Goal: Information Seeking & Learning: Learn about a topic

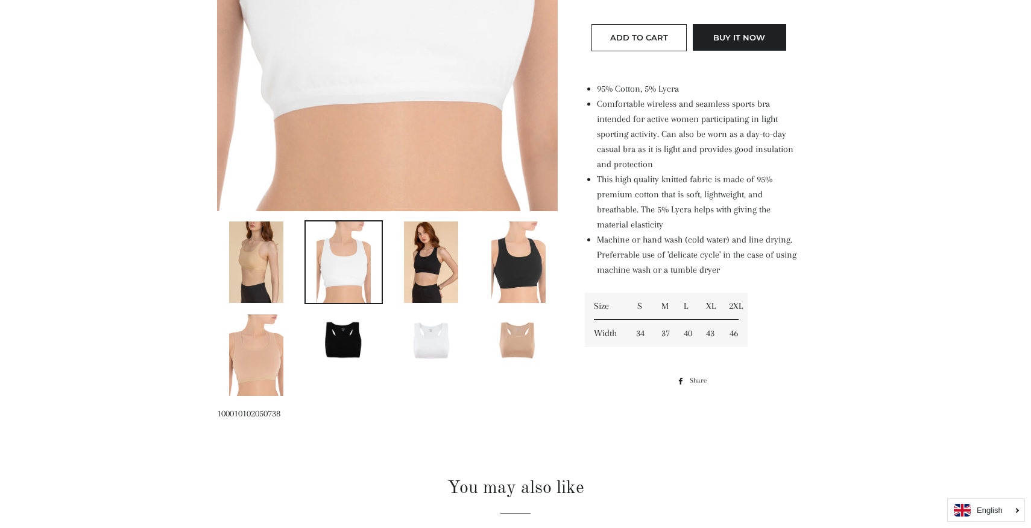
scroll to position [431, 0]
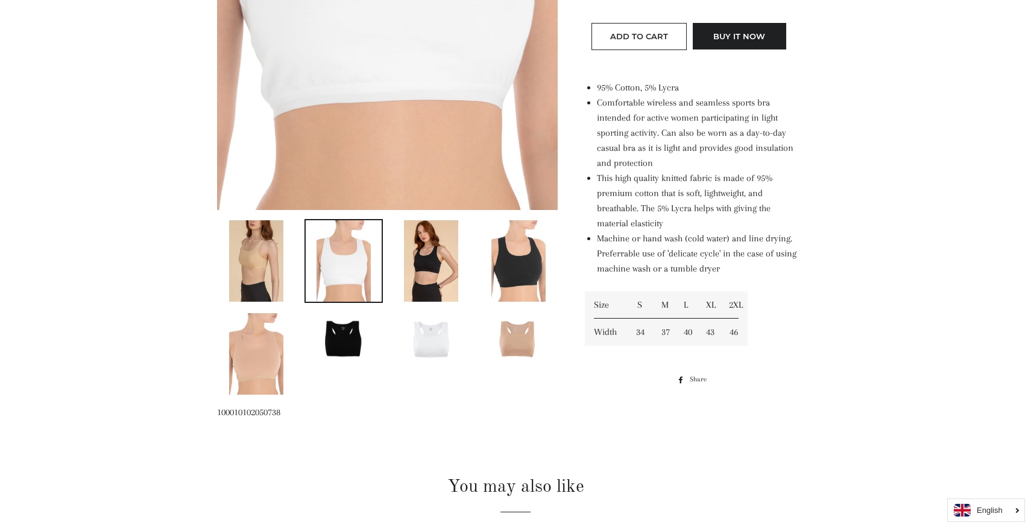
click at [428, 271] on img at bounding box center [431, 260] width 54 height 81
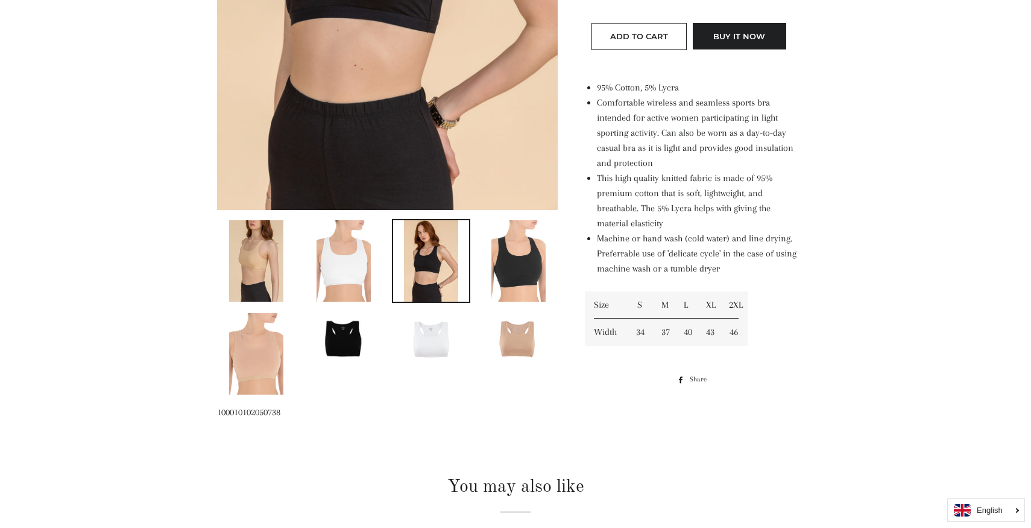
click at [513, 270] on img at bounding box center [519, 260] width 54 height 81
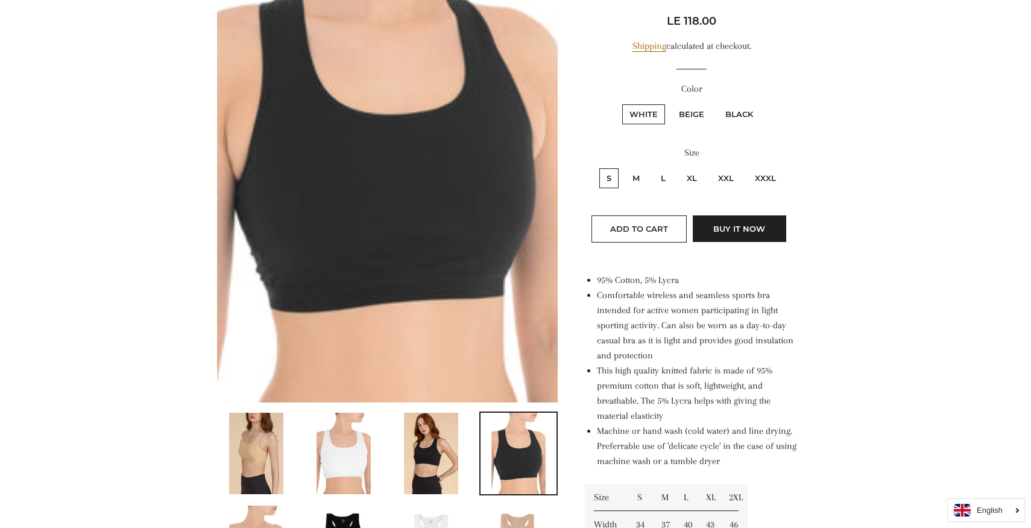
scroll to position [238, 0]
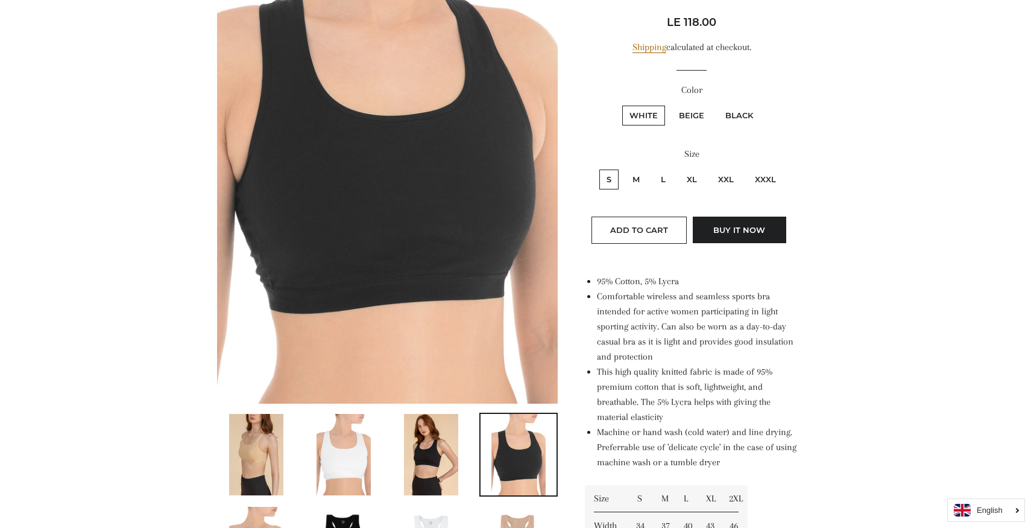
click at [642, 292] on li "Comfortable wireless and seamless sports bra intended for active women particip…" at bounding box center [698, 326] width 202 height 75
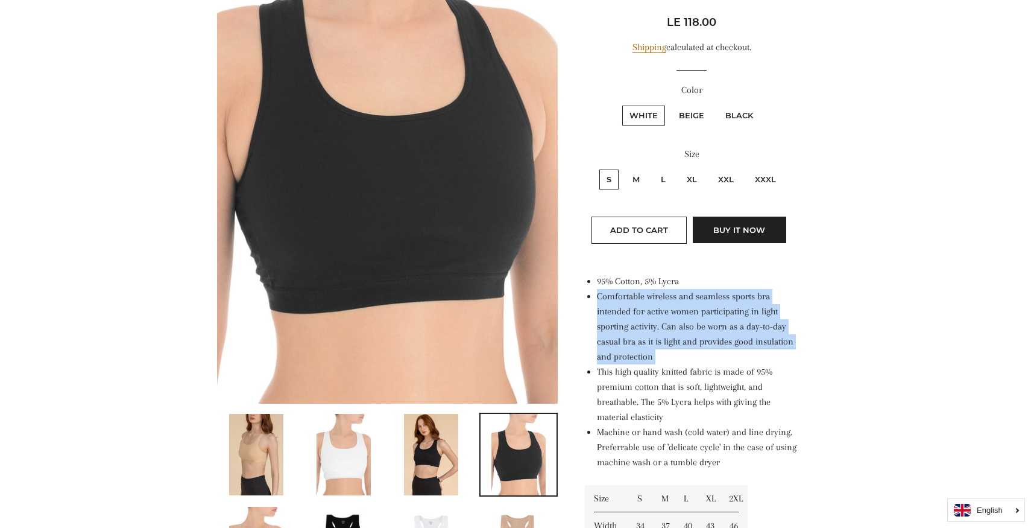
drag, startPoint x: 642, startPoint y: 292, endPoint x: 656, endPoint y: 312, distance: 23.9
click at [655, 311] on li "Comfortable wireless and seamless sports bra intended for active women particip…" at bounding box center [698, 326] width 202 height 75
click at [656, 312] on li "Comfortable wireless and seamless sports bra intended for active women particip…" at bounding box center [698, 326] width 202 height 75
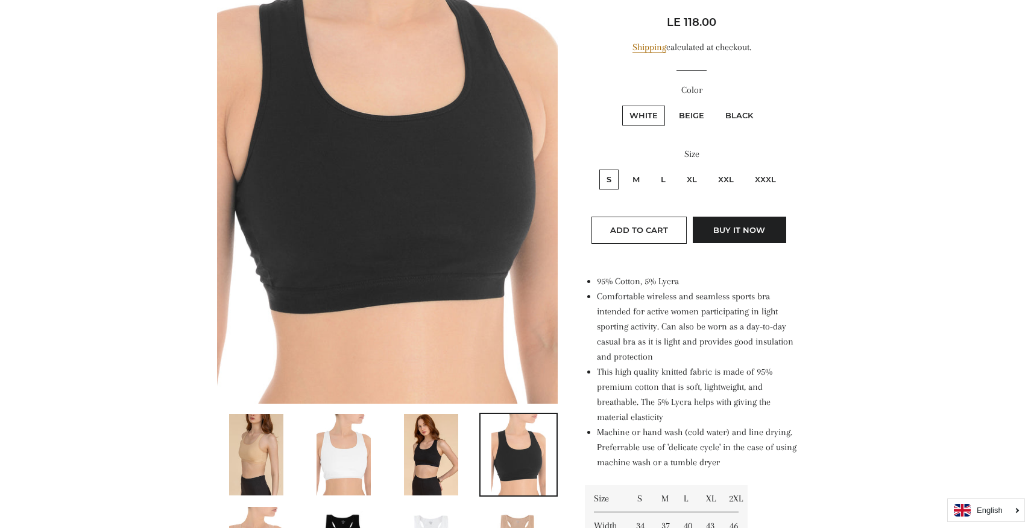
click at [423, 476] on img at bounding box center [431, 454] width 54 height 81
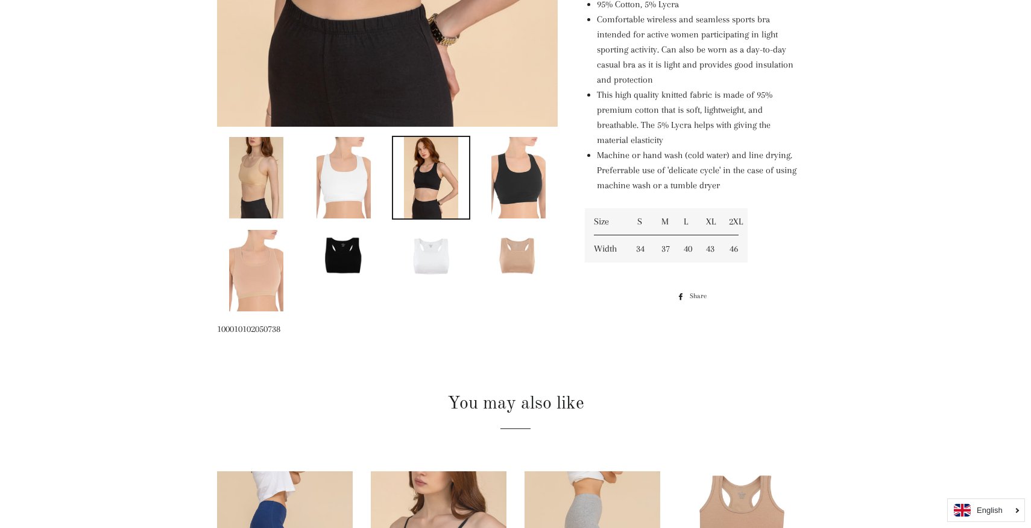
scroll to position [515, 0]
click at [521, 244] on img at bounding box center [519, 254] width 76 height 51
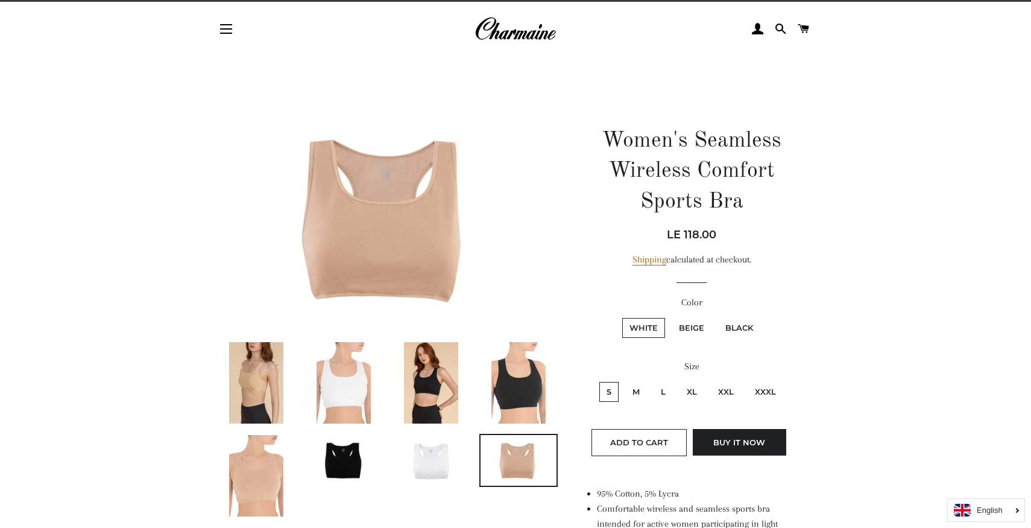
scroll to position [83, 0]
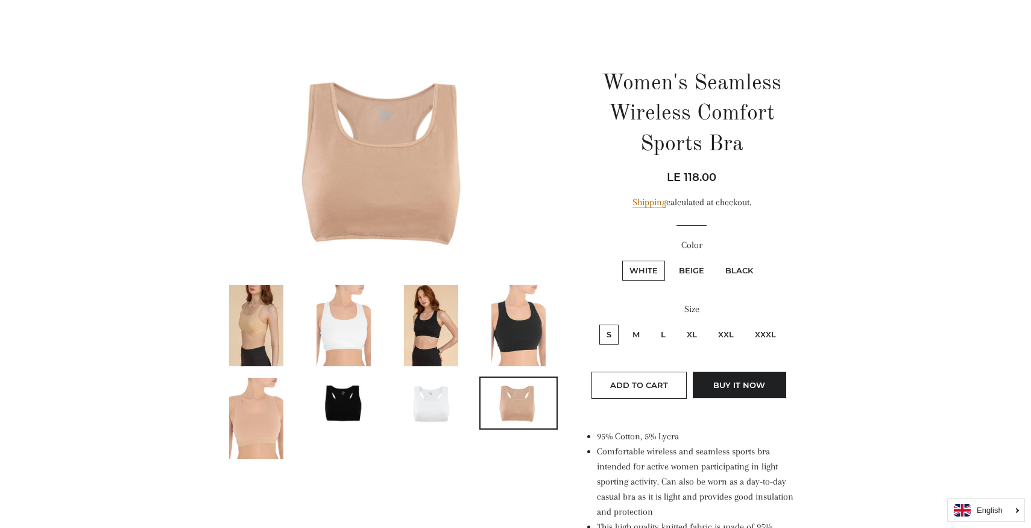
click at [427, 341] on img at bounding box center [431, 325] width 54 height 81
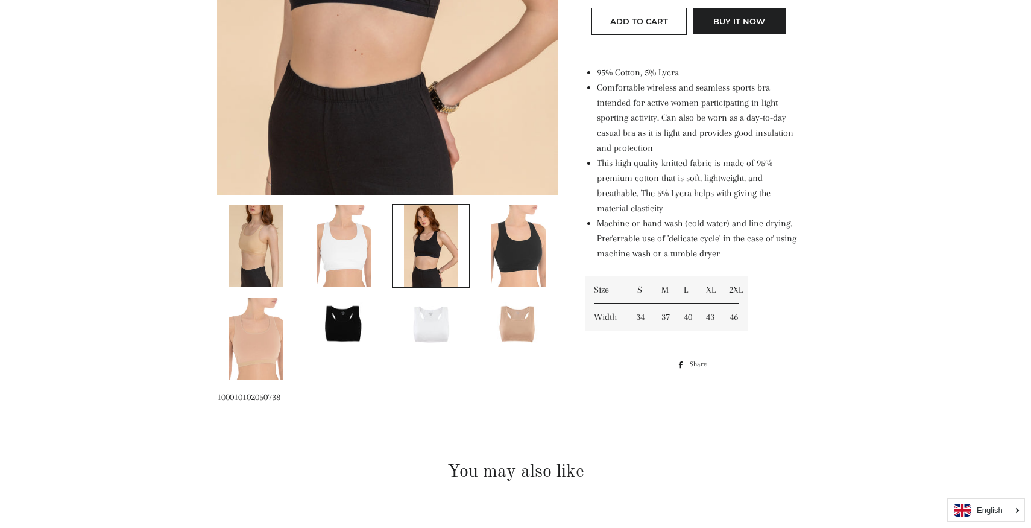
click at [257, 247] on img at bounding box center [256, 245] width 54 height 81
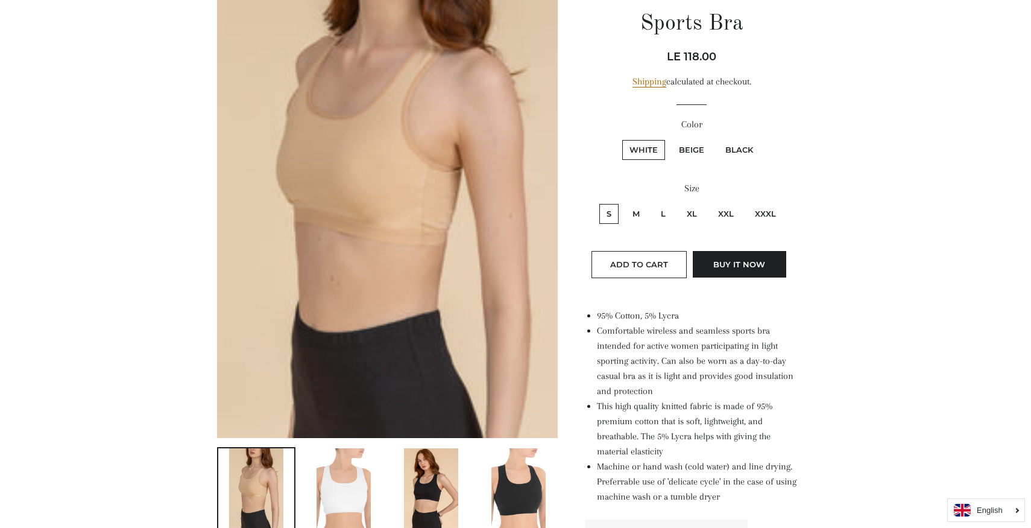
scroll to position [197, 0]
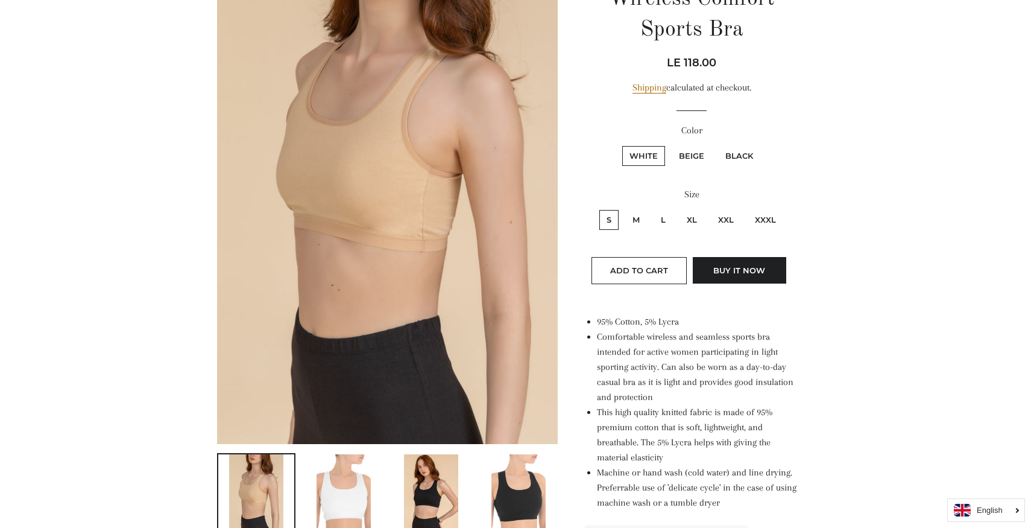
click at [333, 227] on img at bounding box center [387, 187] width 341 height 511
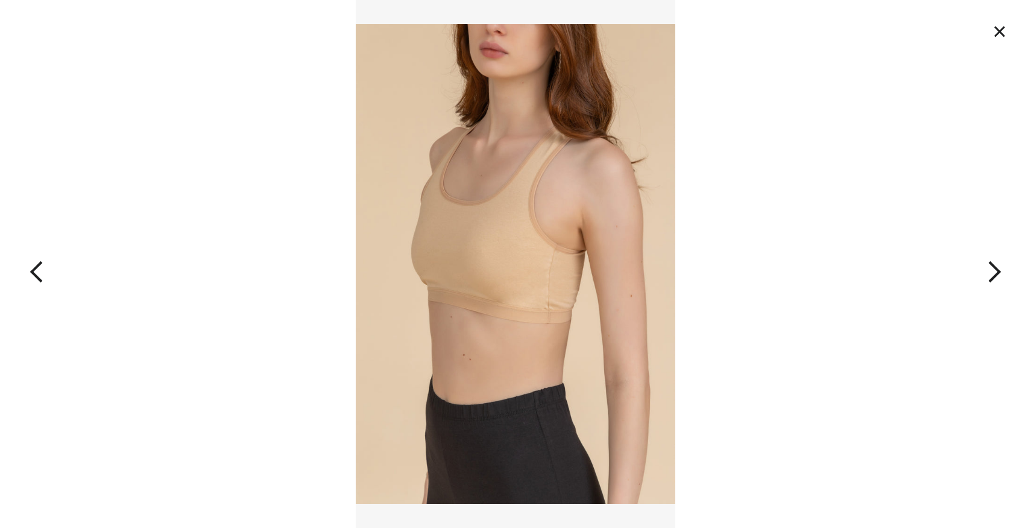
click at [483, 288] on img at bounding box center [516, 264] width 320 height 528
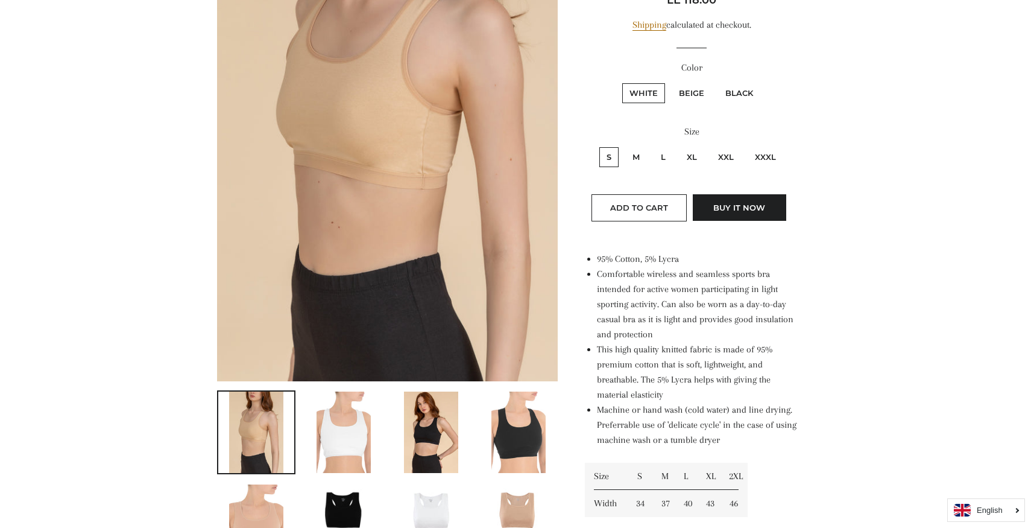
scroll to position [290, 0]
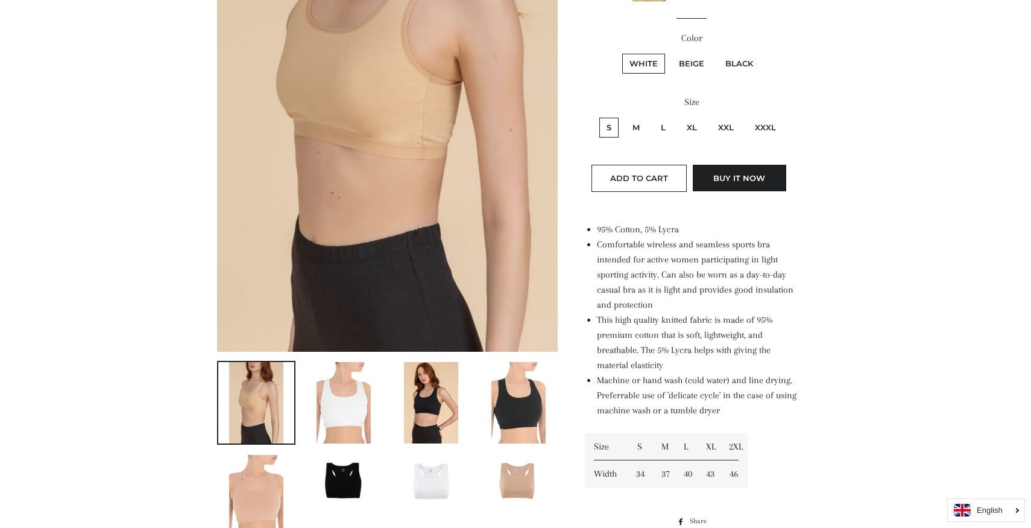
click at [357, 408] on img at bounding box center [344, 402] width 54 height 81
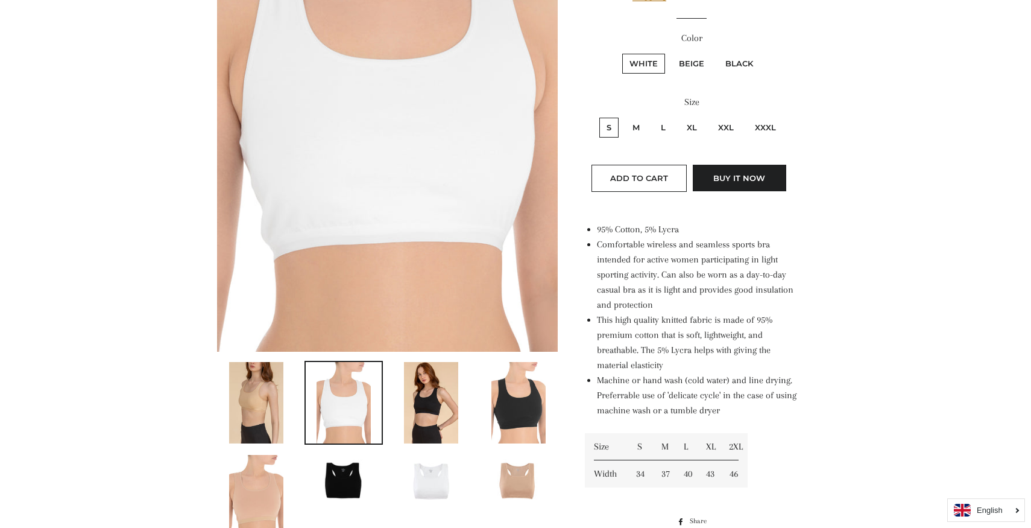
click at [419, 399] on img at bounding box center [431, 402] width 54 height 81
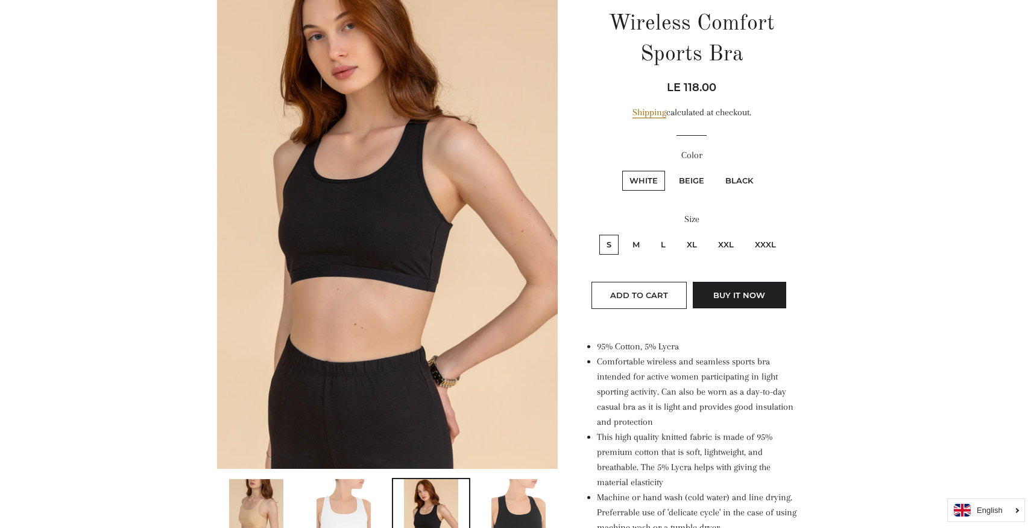
scroll to position [84, 0]
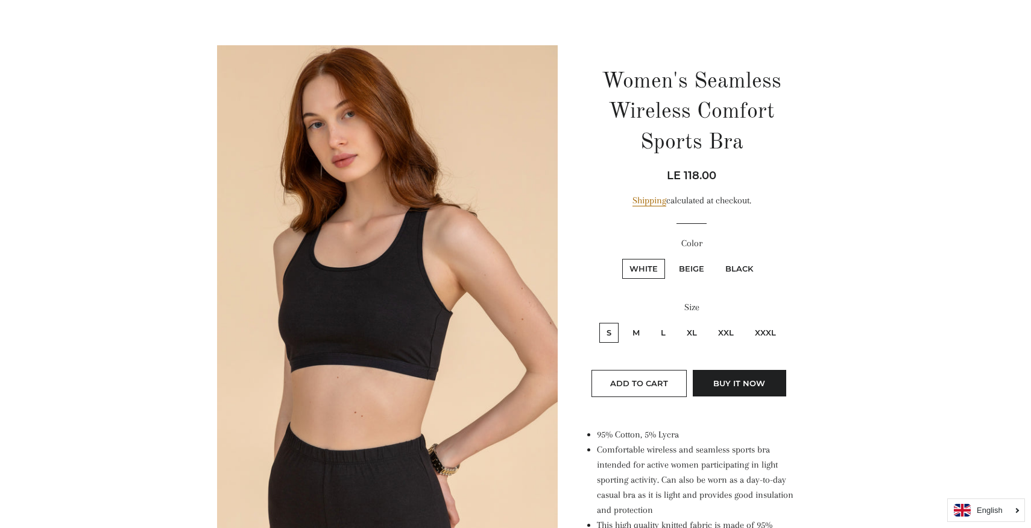
click at [429, 320] on img at bounding box center [387, 300] width 341 height 511
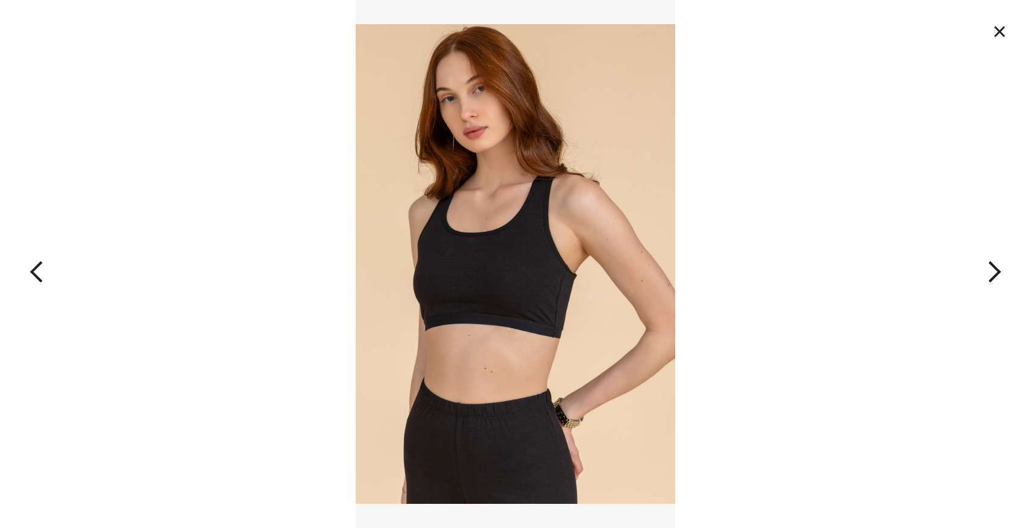
click at [429, 321] on img at bounding box center [516, 264] width 320 height 528
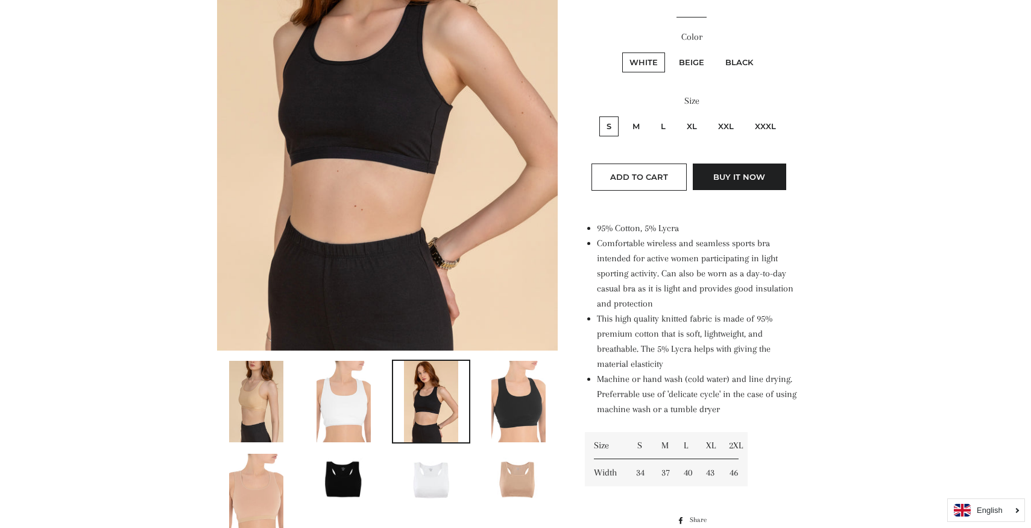
scroll to position [294, 0]
